Goal: Information Seeking & Learning: Learn about a topic

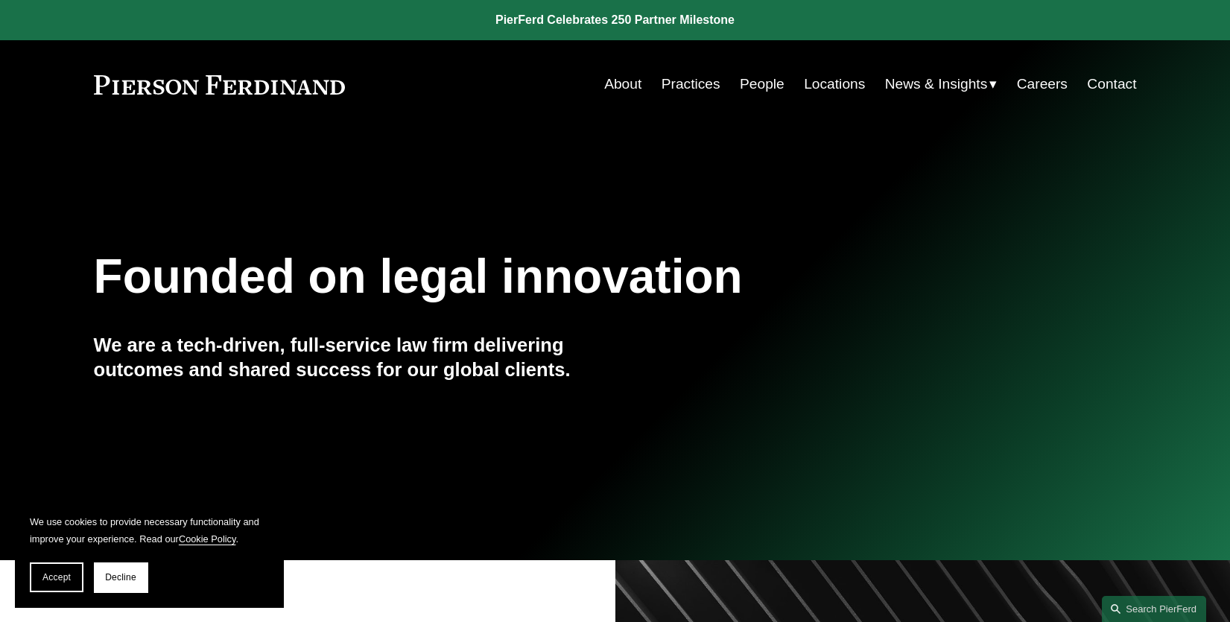
click at [629, 83] on link "About" at bounding box center [622, 84] width 37 height 28
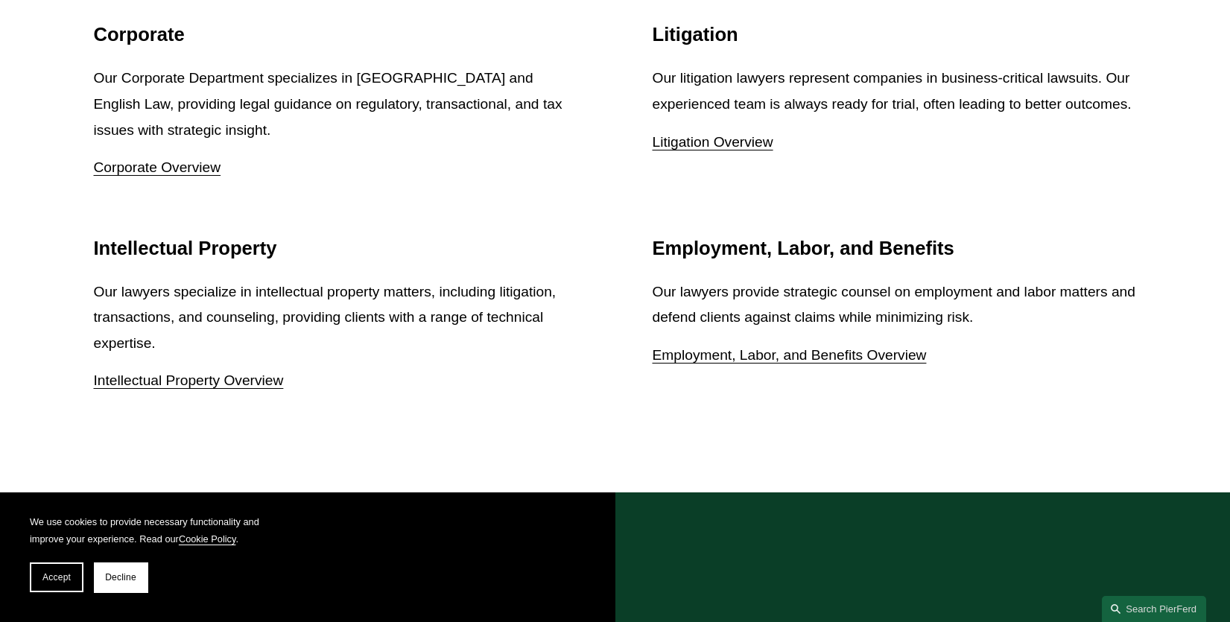
scroll to position [2086, 0]
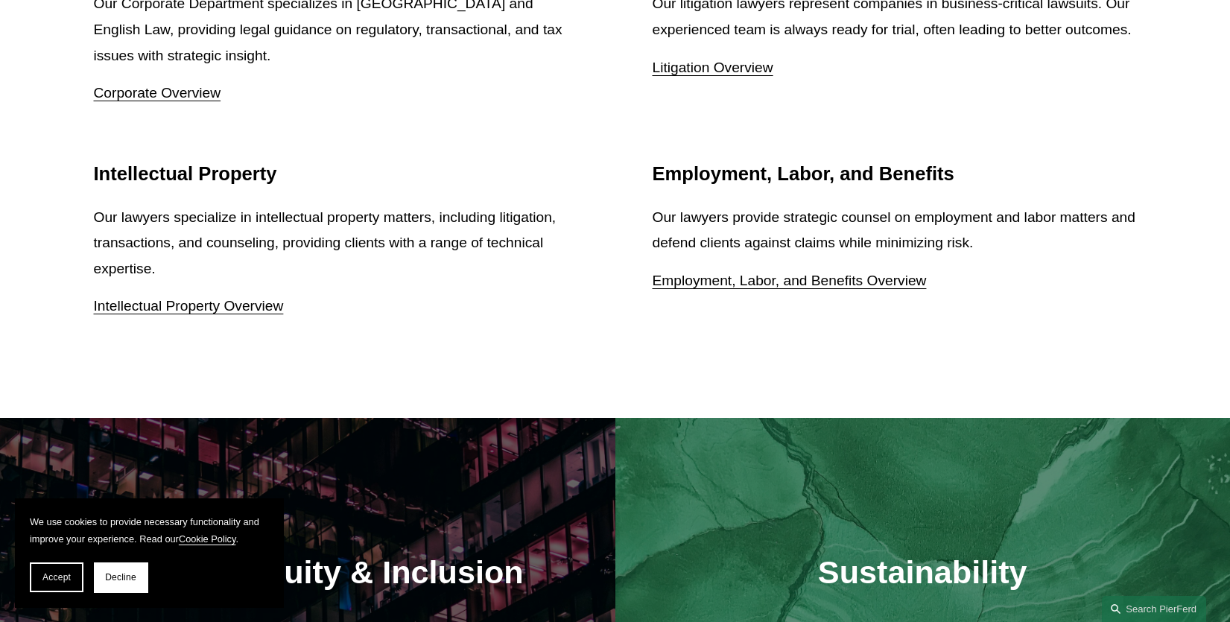
click at [213, 313] on link "Intellectual Property Overview" at bounding box center [189, 306] width 190 height 16
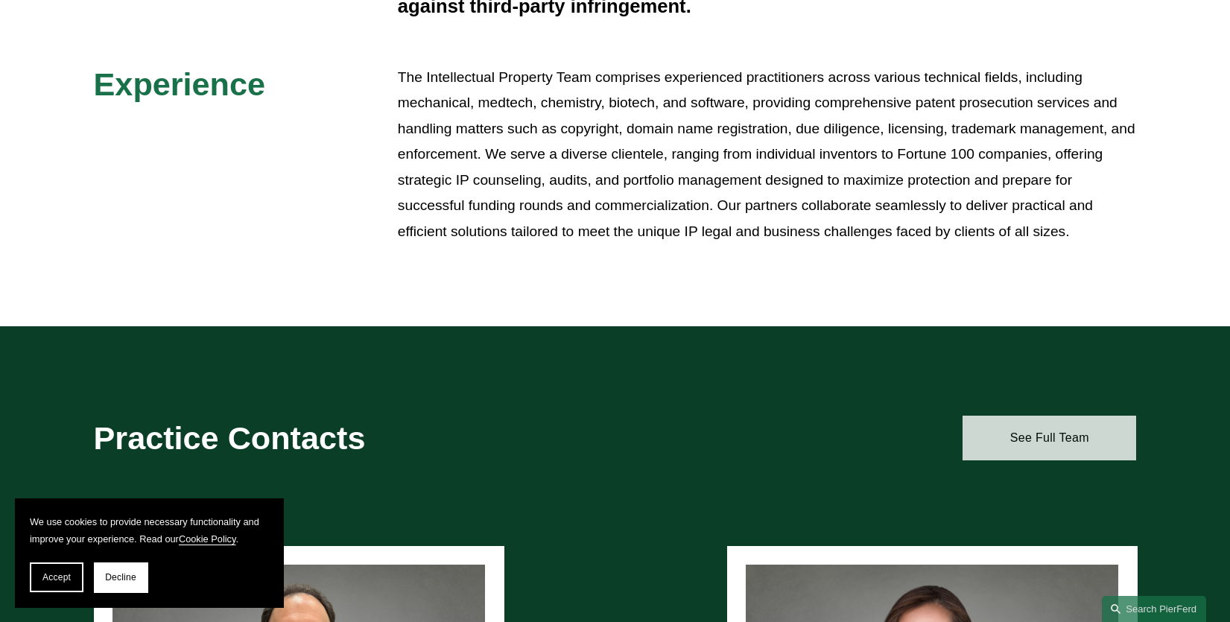
scroll to position [676, 0]
